Goal: Use online tool/utility: Use online tool/utility

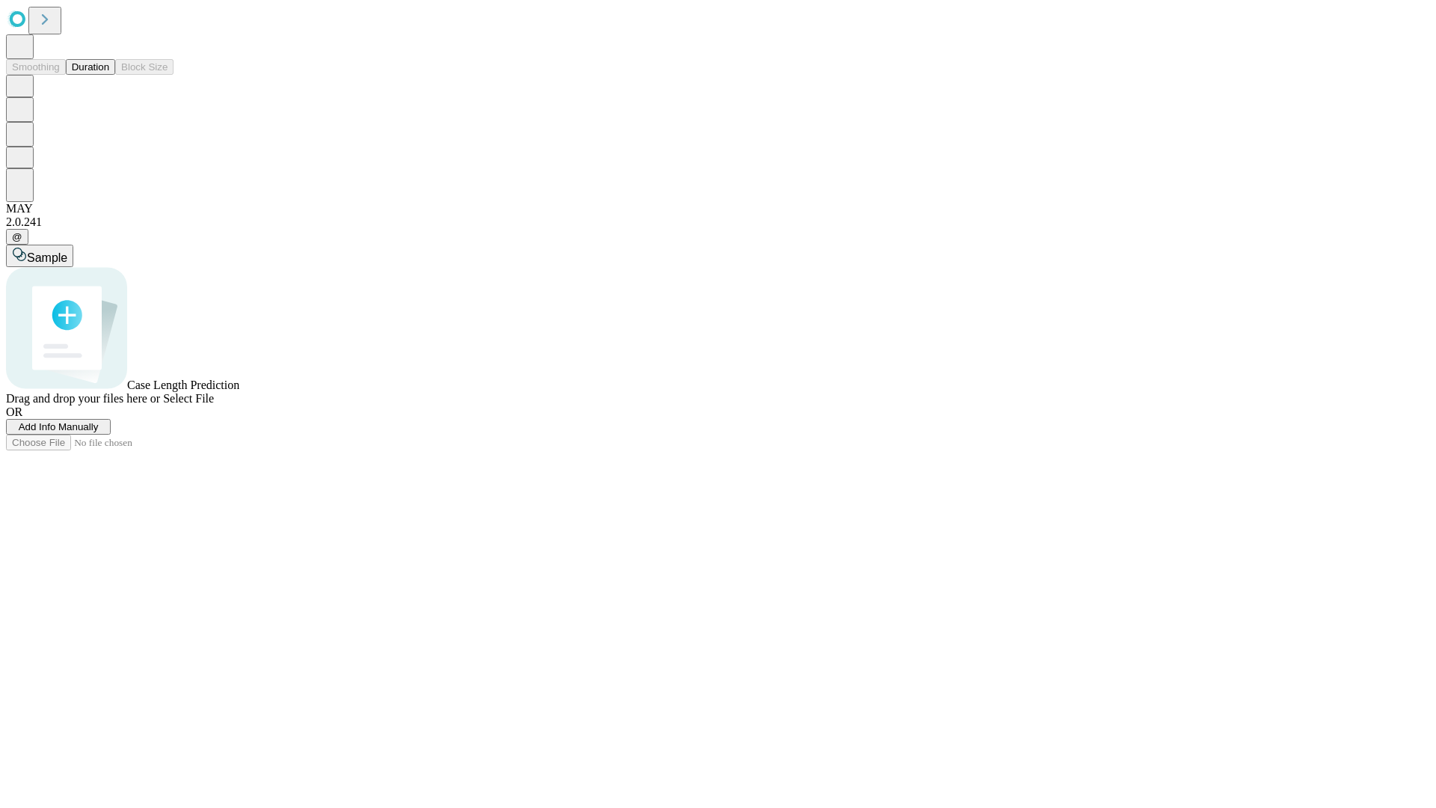
click at [99, 432] on span "Add Info Manually" at bounding box center [59, 426] width 80 height 11
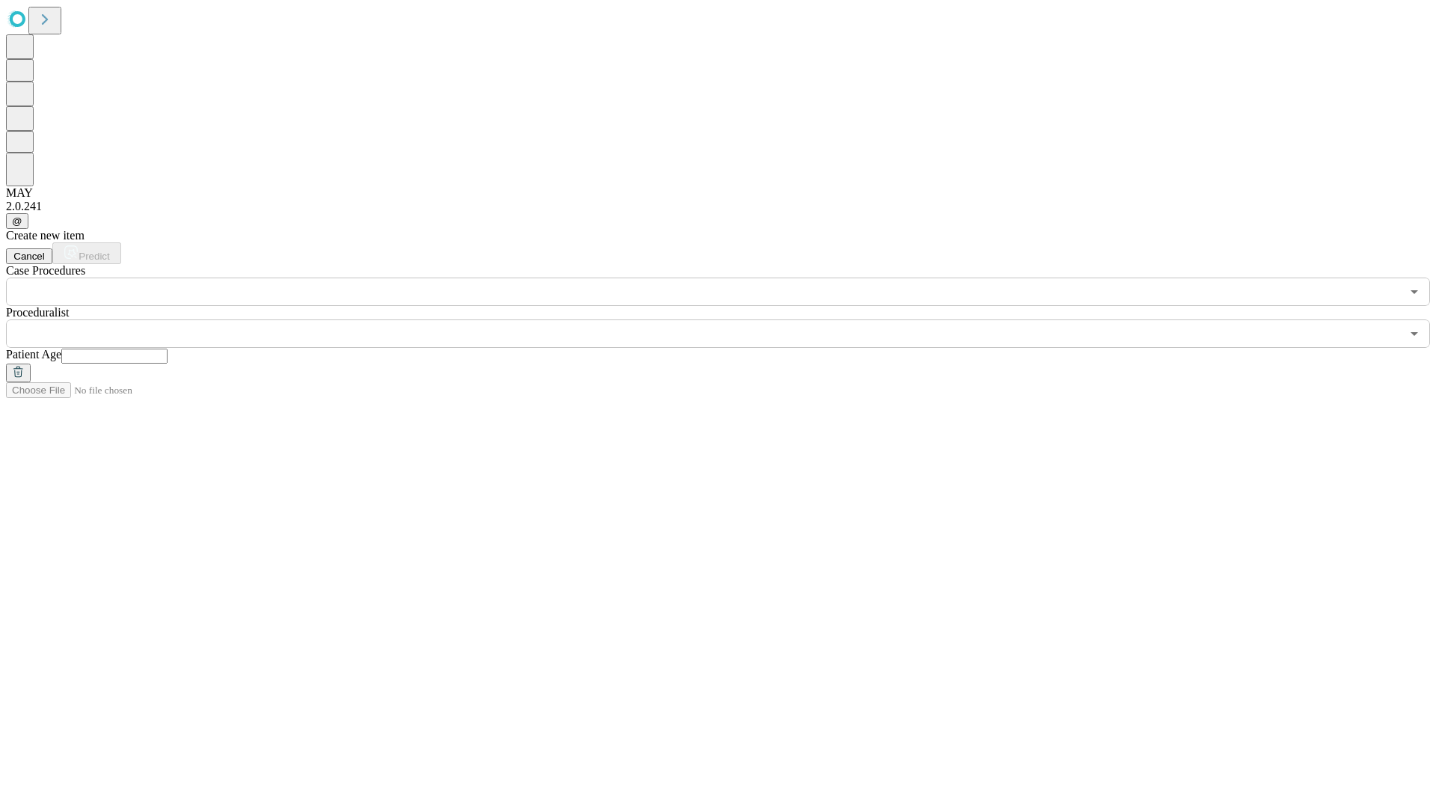
click at [168, 349] on input "text" at bounding box center [114, 356] width 106 height 15
type input "**"
click at [729, 319] on input "text" at bounding box center [703, 333] width 1395 height 28
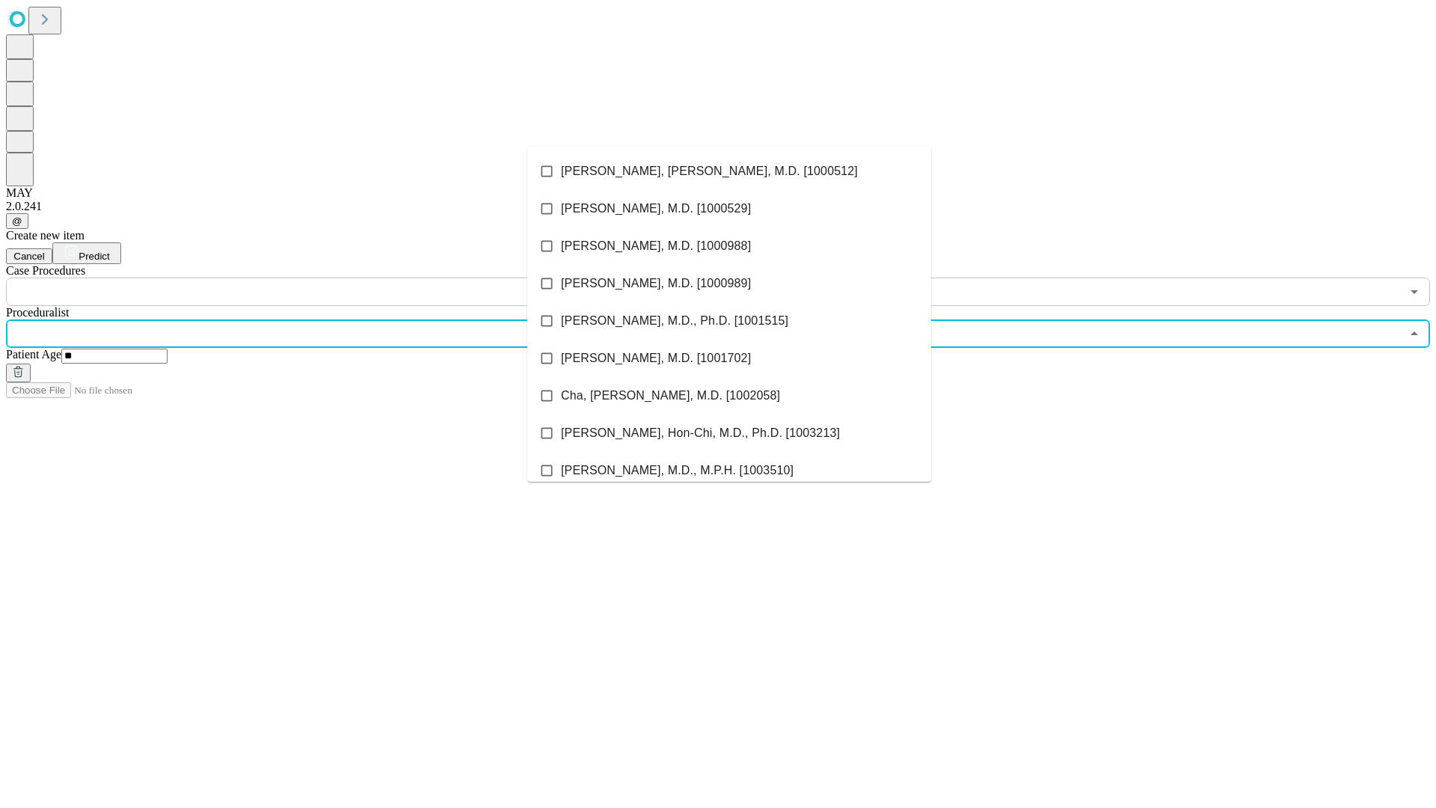
click at [729, 171] on li "[PERSON_NAME], [PERSON_NAME], M.D. [1000512]" at bounding box center [729, 171] width 404 height 37
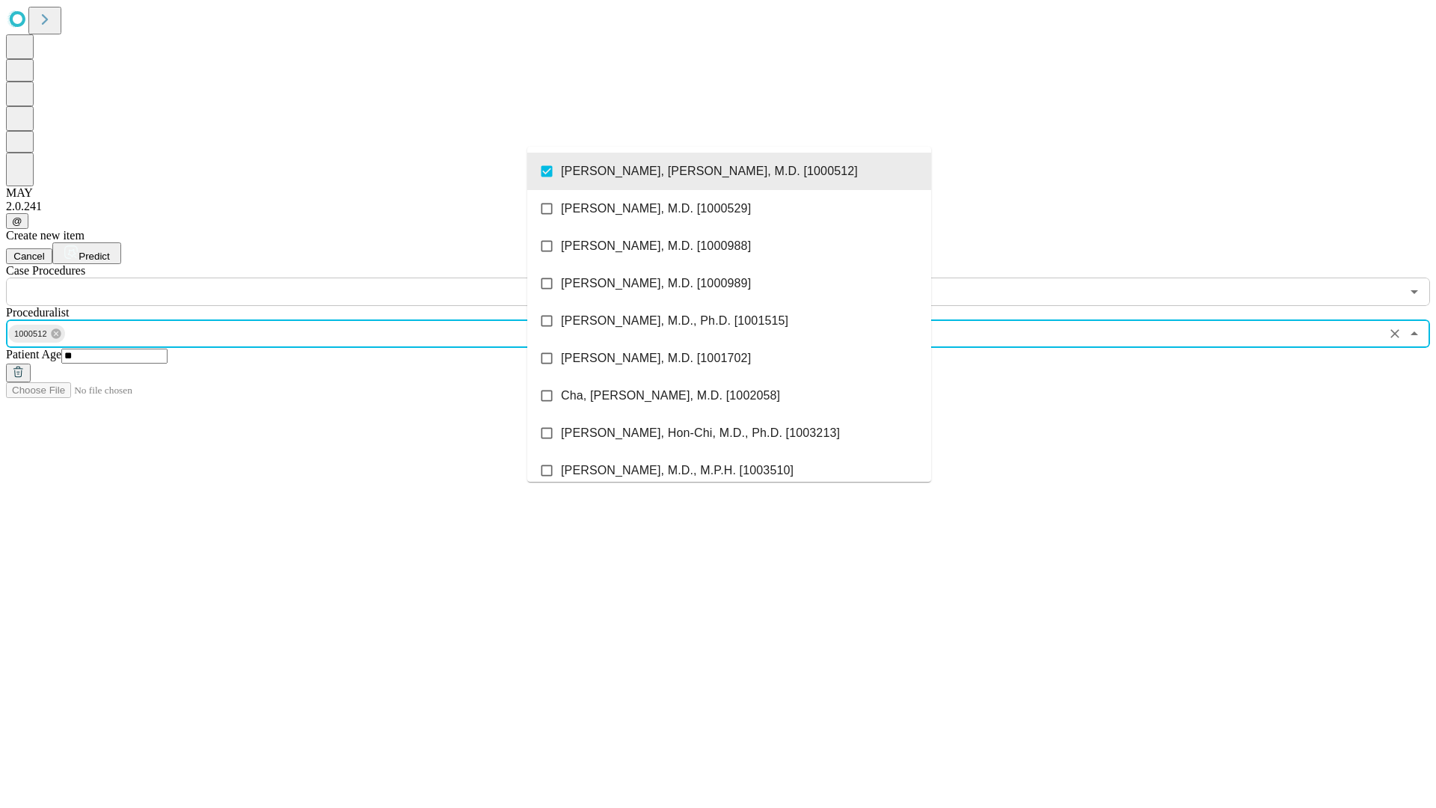
click at [314, 278] on input "text" at bounding box center [703, 292] width 1395 height 28
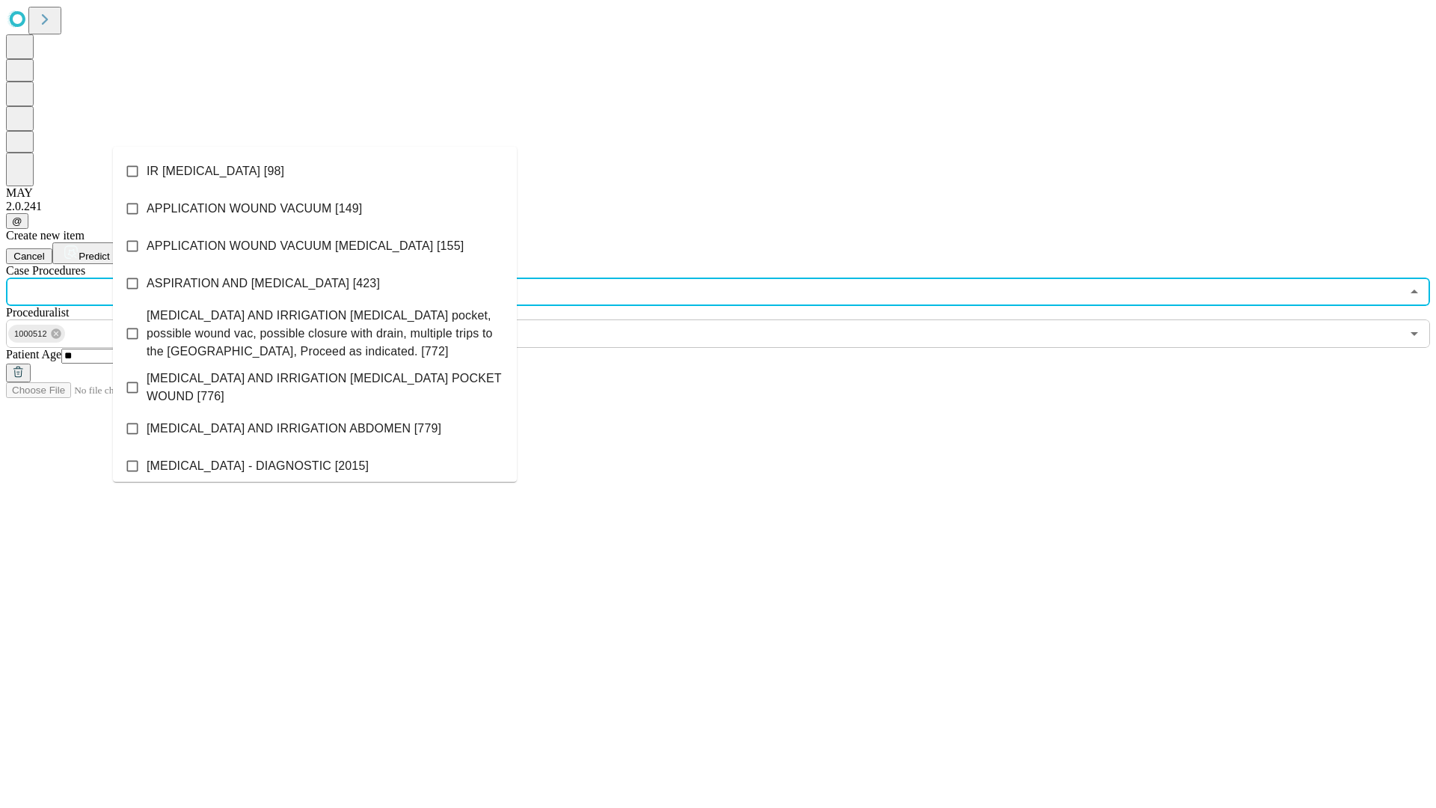
click at [315, 171] on li "IR [MEDICAL_DATA] [98]" at bounding box center [315, 171] width 404 height 37
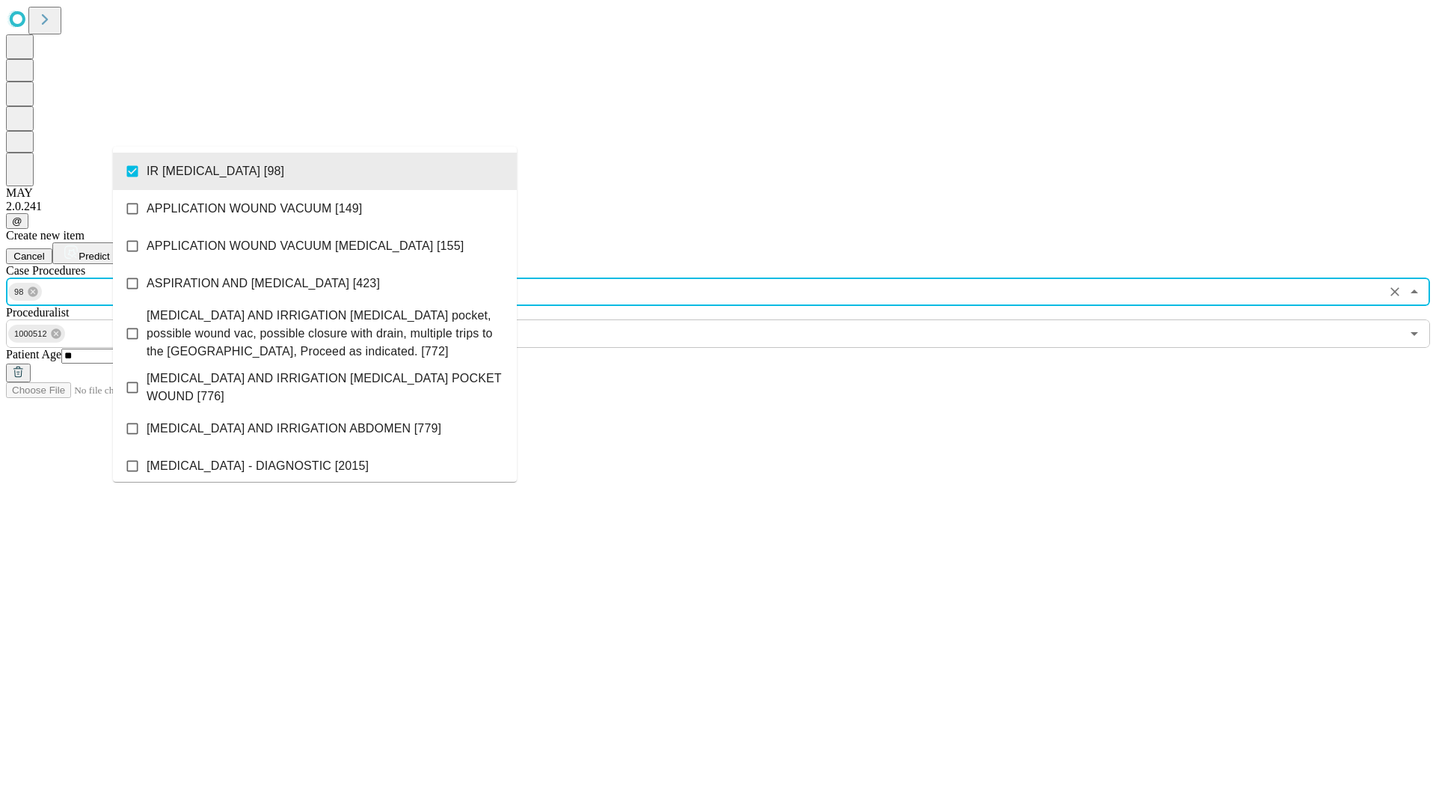
click at [109, 251] on span "Predict" at bounding box center [94, 256] width 31 height 11
